Goal: Task Accomplishment & Management: Use online tool/utility

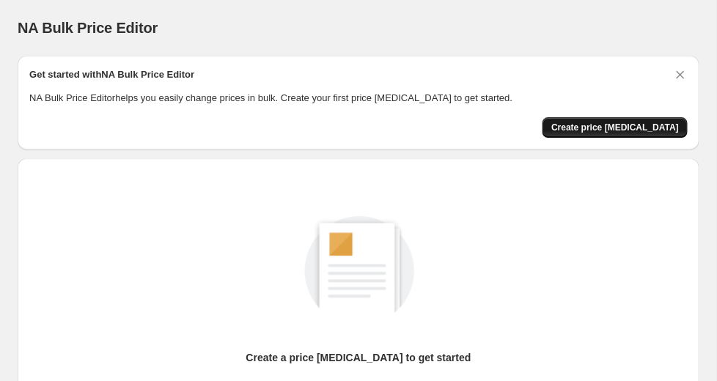
click at [589, 125] on span "Create price [MEDICAL_DATA]" at bounding box center [615, 128] width 128 height 12
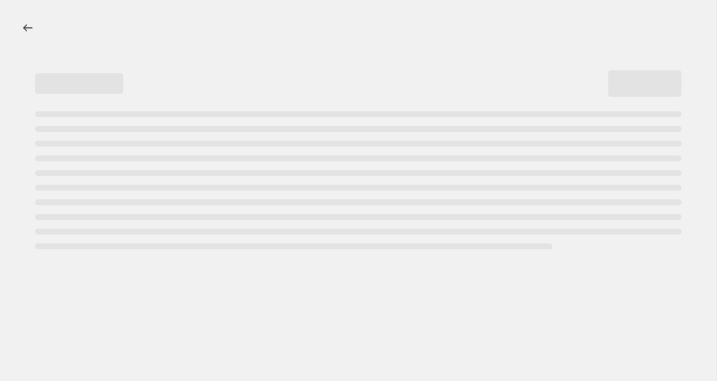
select select "percentage"
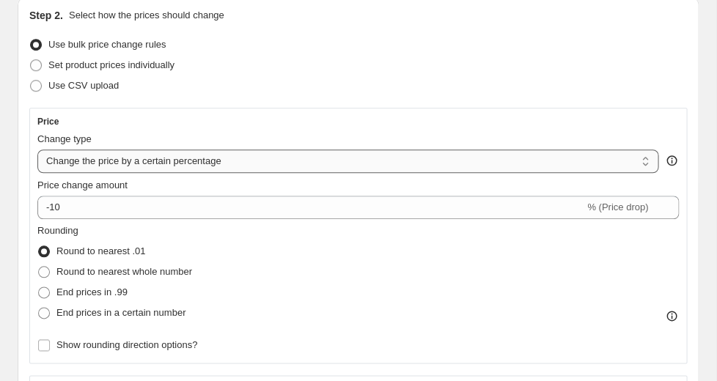
scroll to position [163, 0]
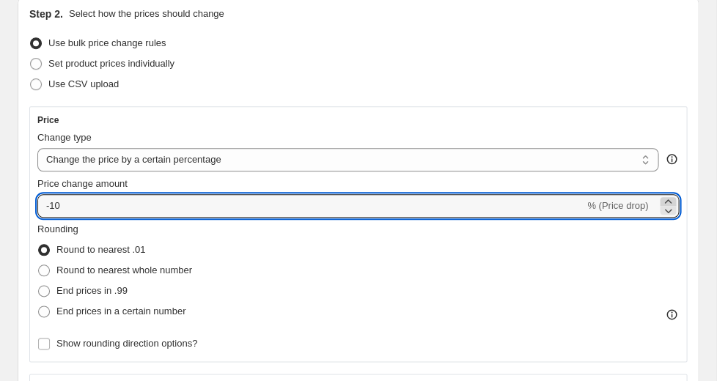
click at [669, 200] on icon at bounding box center [667, 201] width 7 height 4
click at [669, 210] on icon at bounding box center [668, 210] width 15 height 15
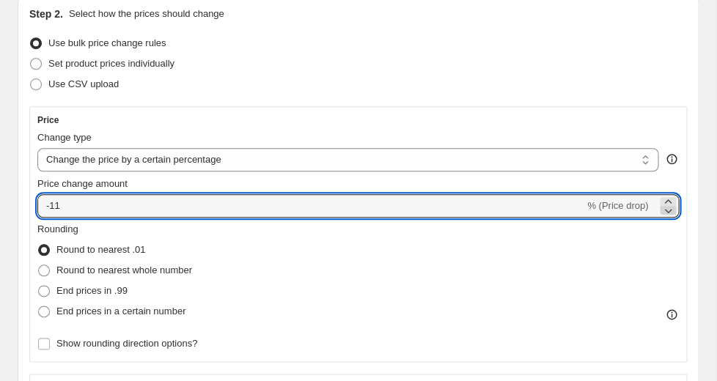
click at [669, 210] on icon at bounding box center [668, 210] width 15 height 15
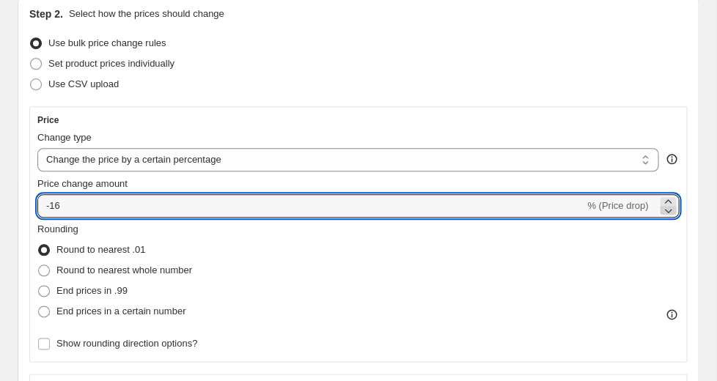
click at [669, 210] on icon at bounding box center [668, 210] width 15 height 15
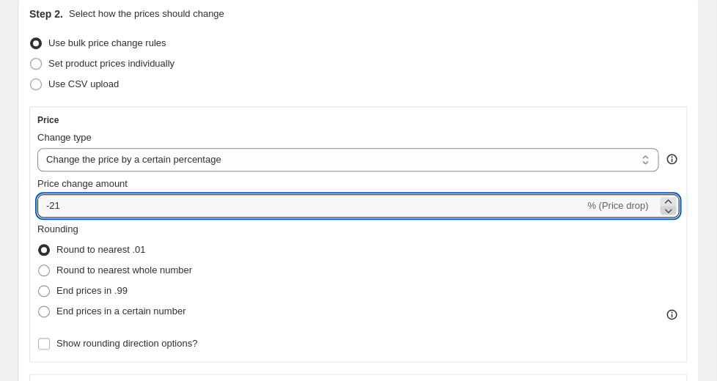
click at [669, 210] on icon at bounding box center [668, 210] width 15 height 15
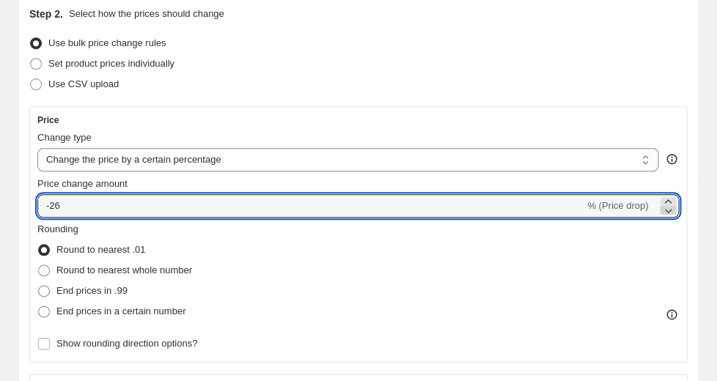
click at [669, 210] on icon at bounding box center [668, 210] width 15 height 15
type input "-30"
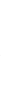
scroll to position [124, 0]
